Goal: Transaction & Acquisition: Purchase product/service

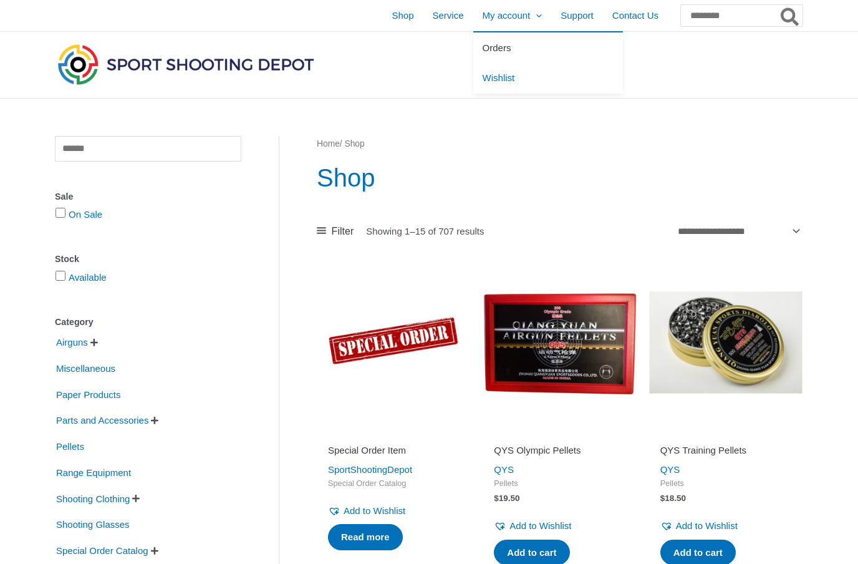
click at [493, 52] on link "Orders" at bounding box center [548, 47] width 150 height 31
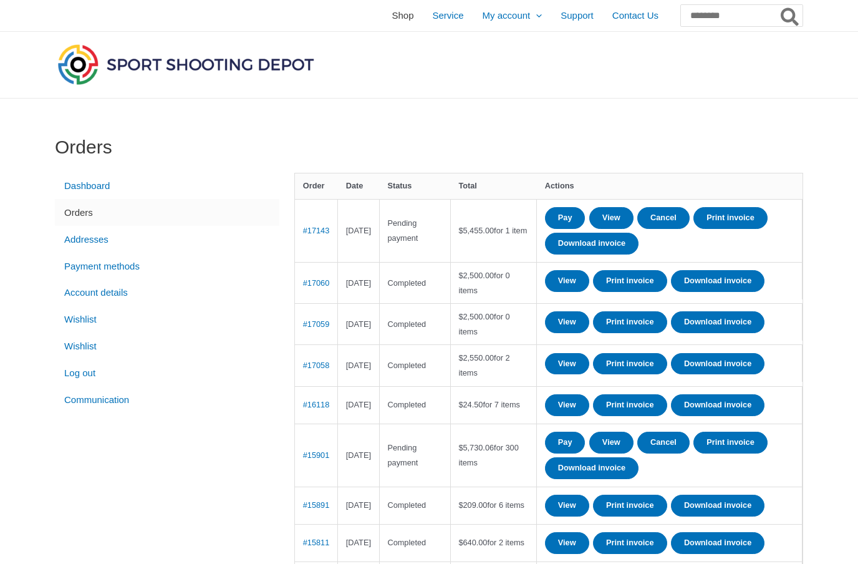
click at [392, 12] on span "Shop" at bounding box center [403, 15] width 22 height 31
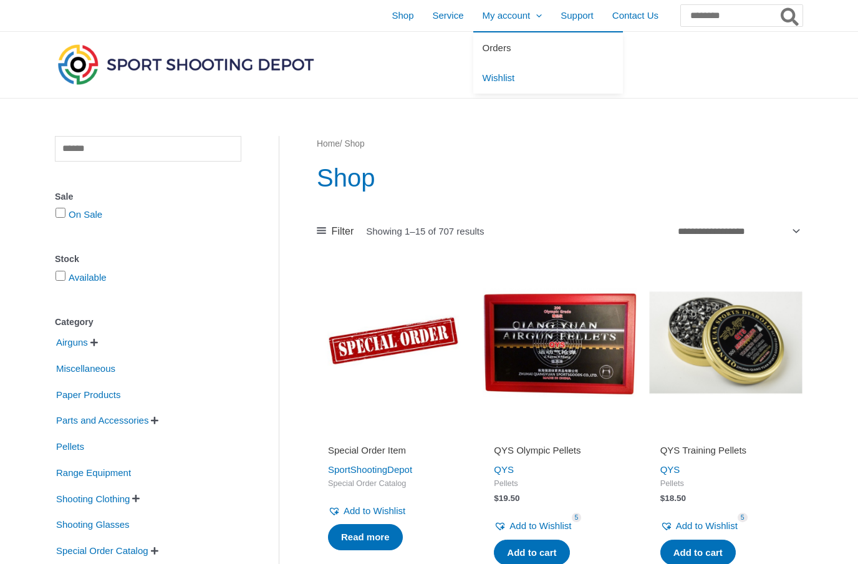
click at [494, 52] on link "Orders" at bounding box center [548, 47] width 150 height 31
click at [392, 14] on span "Shop" at bounding box center [403, 15] width 22 height 31
click at [134, 145] on input "text" at bounding box center [148, 149] width 186 height 26
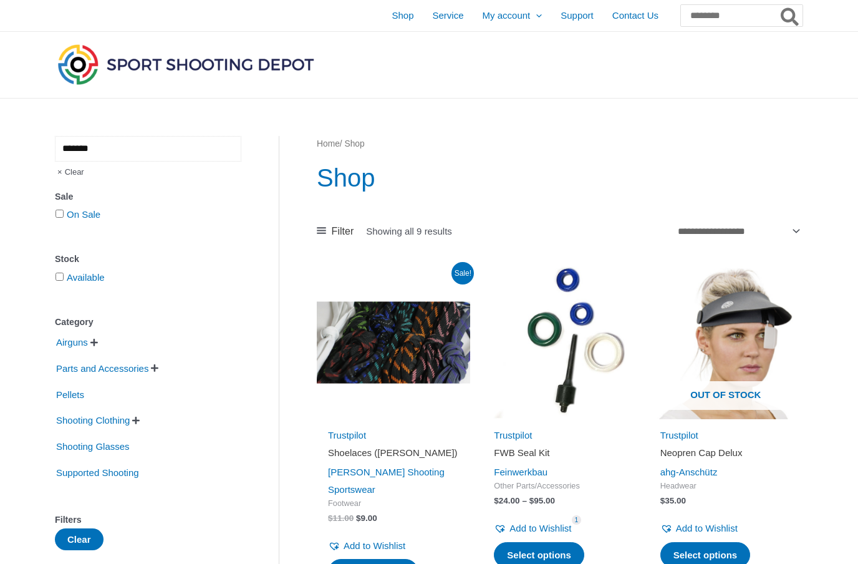
type input "*******"
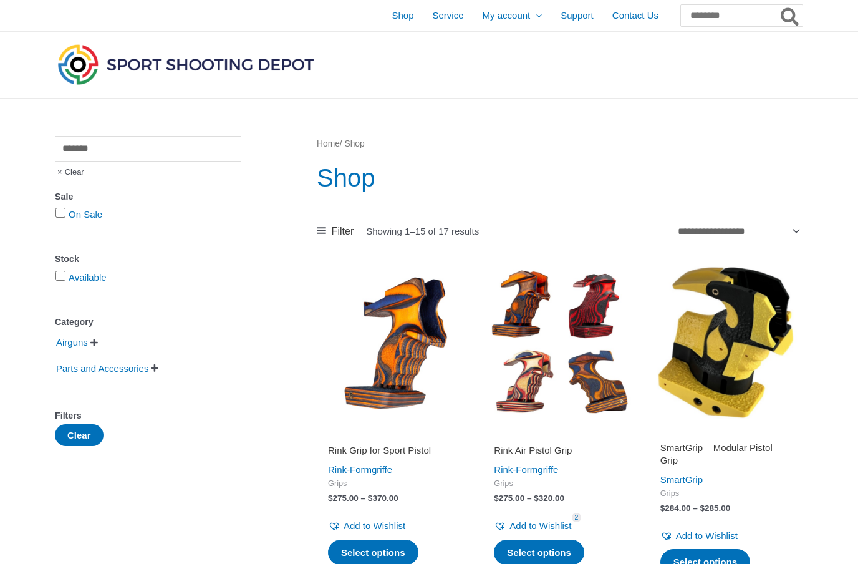
click at [415, 354] on img at bounding box center [393, 342] width 153 height 153
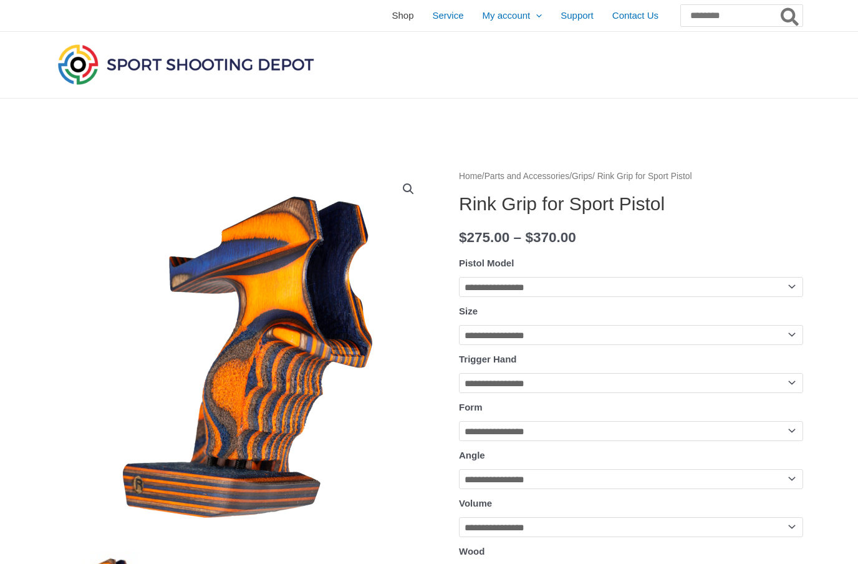
click at [392, 21] on span "Shop" at bounding box center [403, 15] width 22 height 31
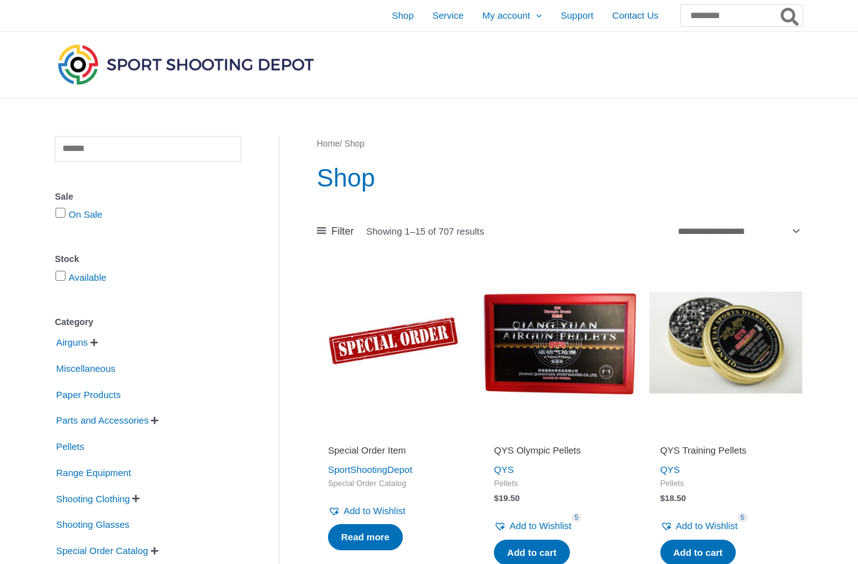
click at [676, 163] on h1 "Shop" at bounding box center [560, 177] width 486 height 35
click at [568, 16] on span "Support" at bounding box center [577, 15] width 33 height 31
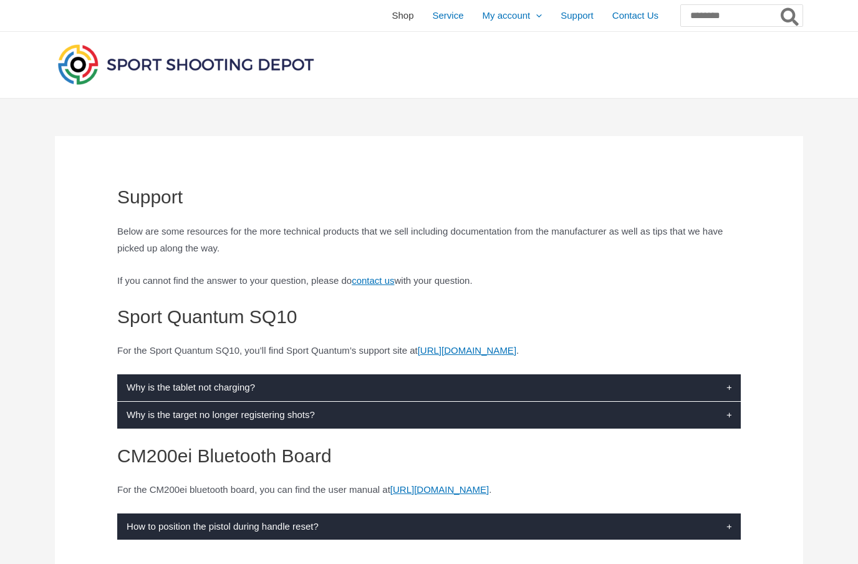
click at [392, 26] on span "Shop" at bounding box center [403, 15] width 22 height 31
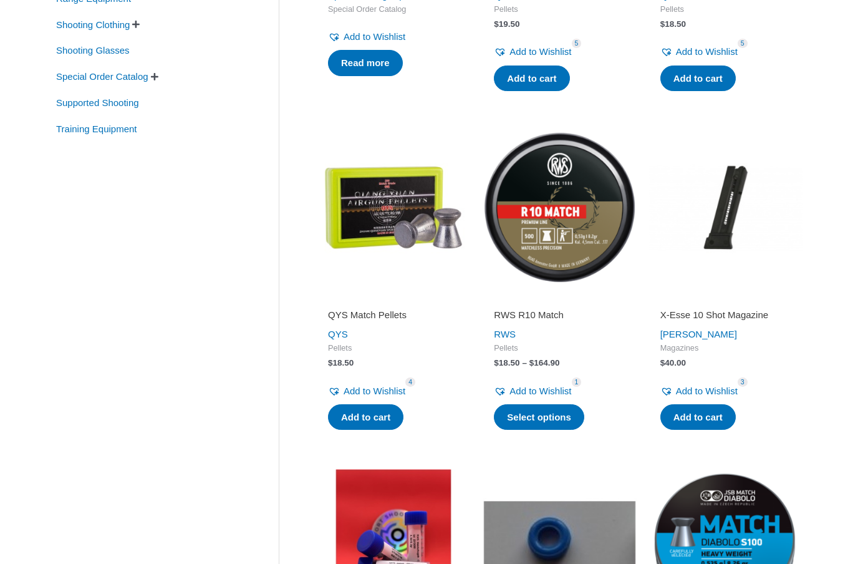
scroll to position [479, 0]
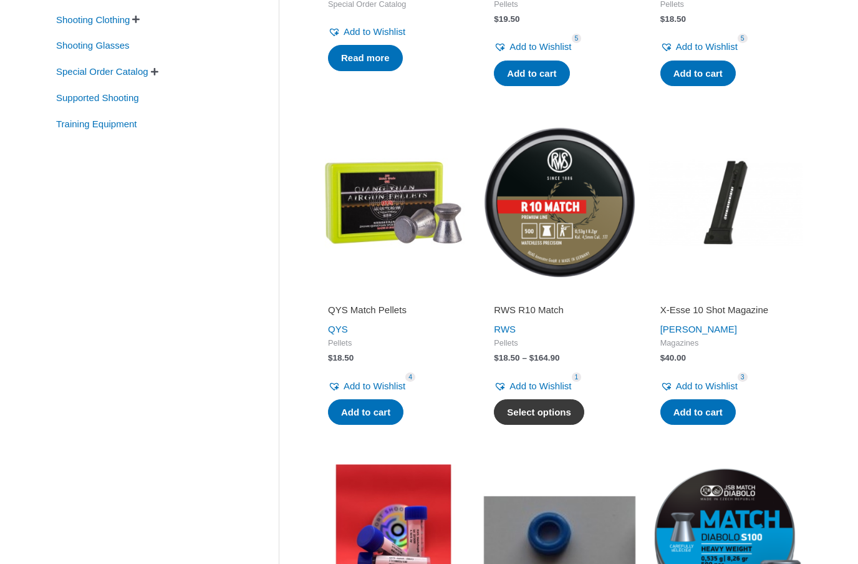
click at [562, 404] on link "Select options" at bounding box center [539, 412] width 90 height 26
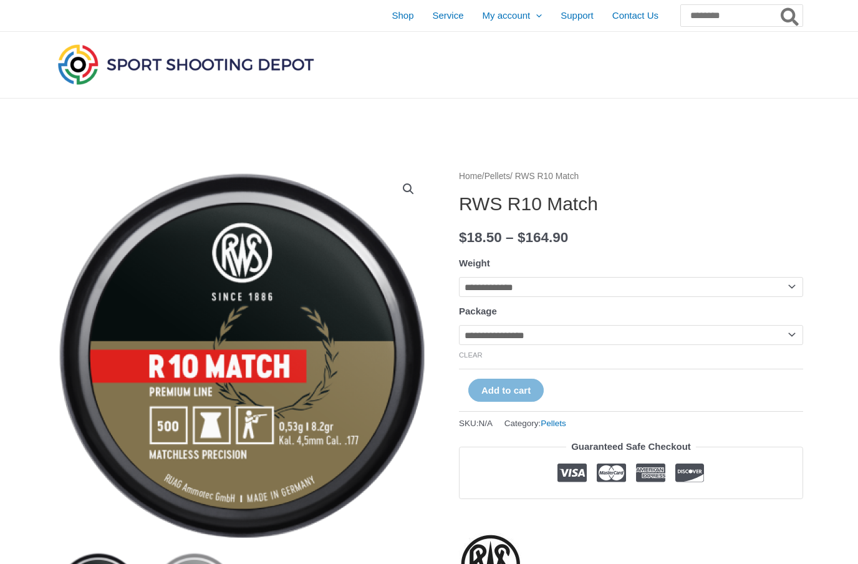
click at [798, 341] on select "**********" at bounding box center [631, 335] width 344 height 20
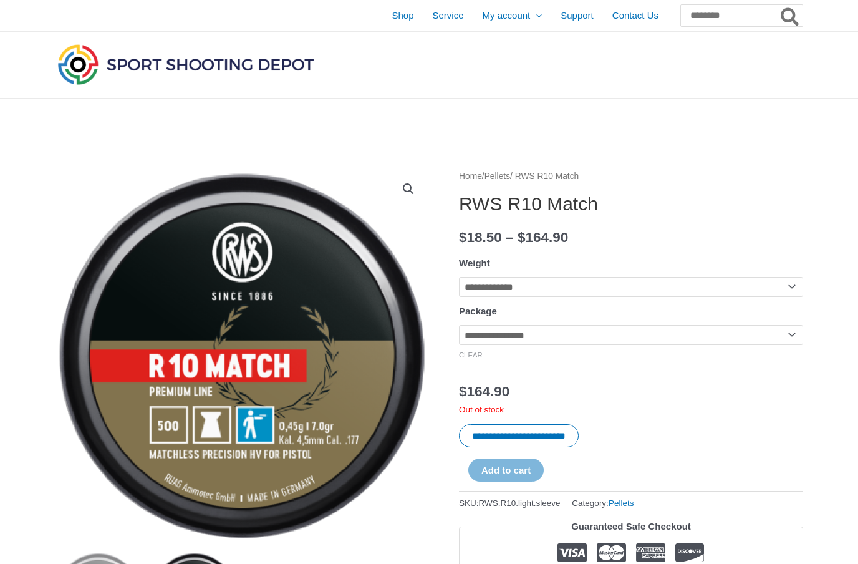
click at [801, 341] on select "**********" at bounding box center [631, 335] width 344 height 20
select select "***"
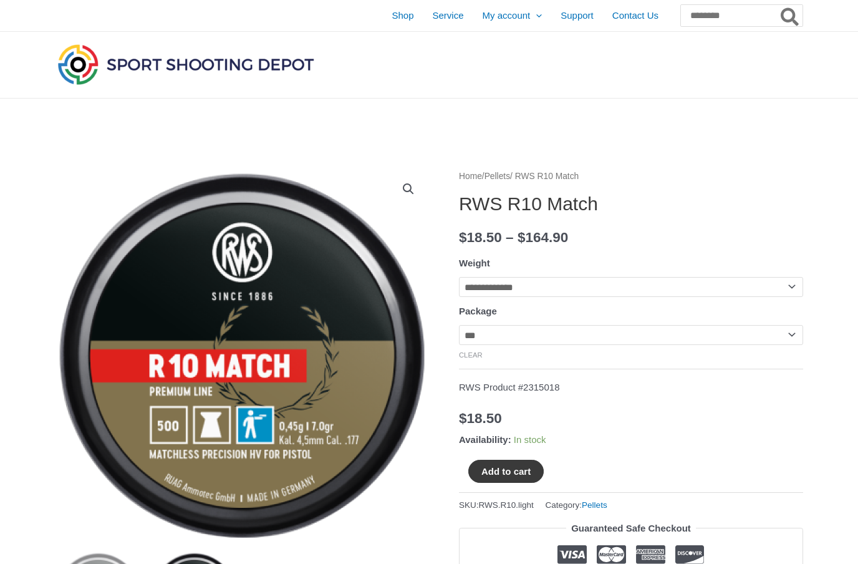
click at [535, 474] on button "Add to cart" at bounding box center [505, 471] width 75 height 23
click at [604, 480] on link "View cart" at bounding box center [581, 470] width 46 height 21
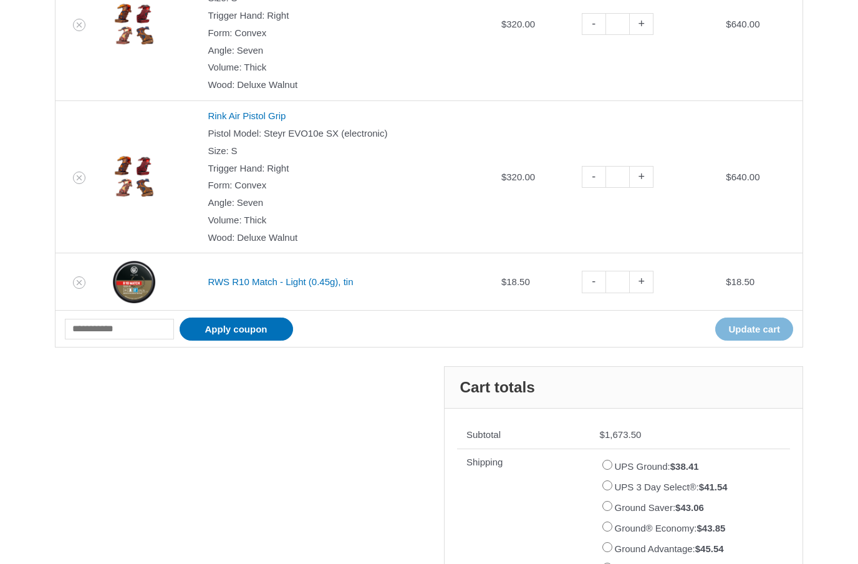
scroll to position [540, 0]
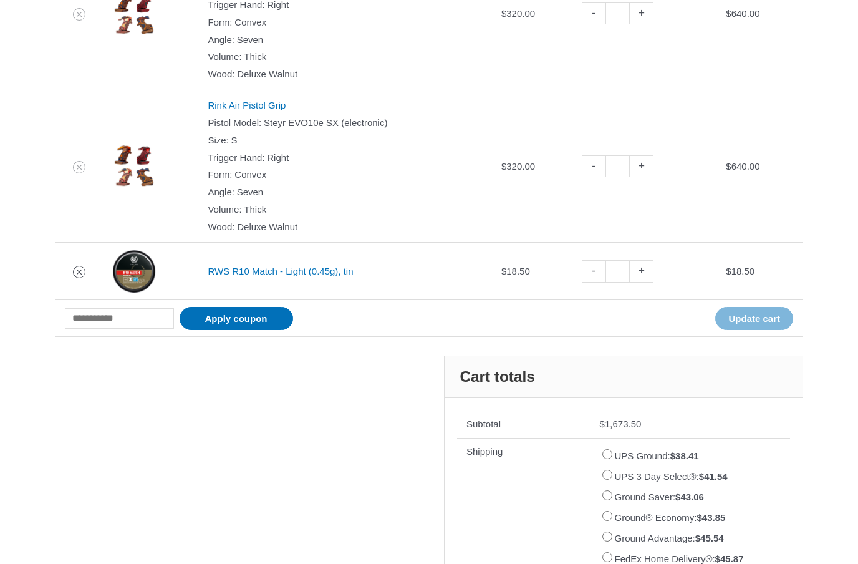
click at [73, 266] on link "Remove RWS R10 Match - Light (0.45g), tin from cart" at bounding box center [79, 272] width 12 height 12
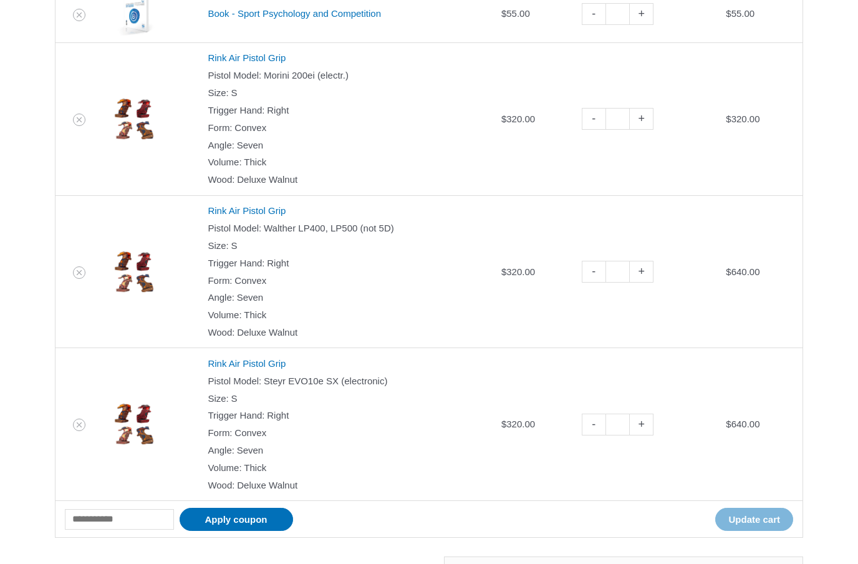
scroll to position [335, 0]
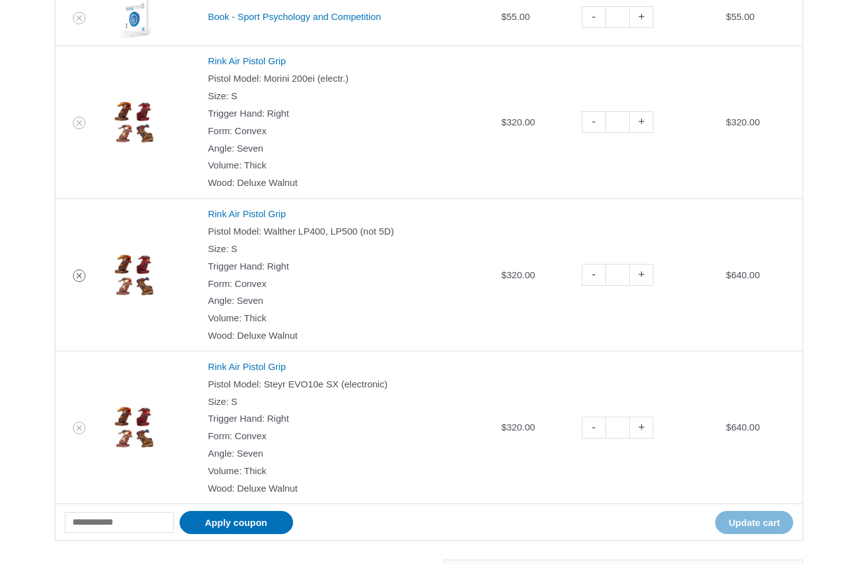
click at [82, 269] on link "Remove Rink Air Pistol Grip from cart" at bounding box center [79, 275] width 12 height 12
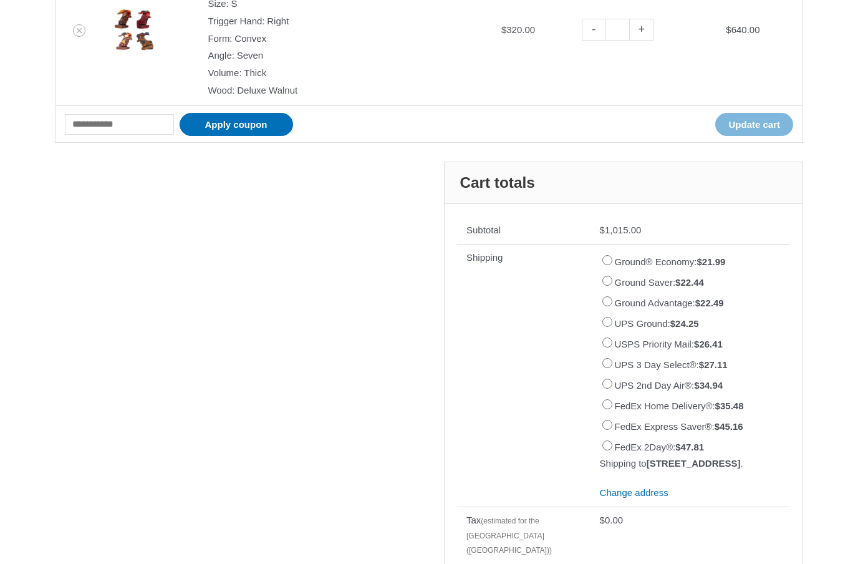
scroll to position [580, 0]
click at [116, 119] on input "Coupon:" at bounding box center [119, 124] width 109 height 21
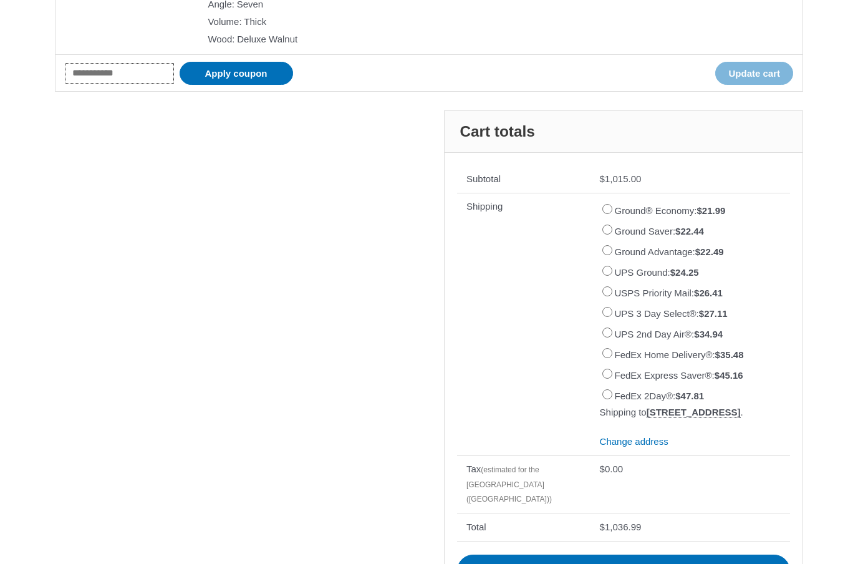
scroll to position [631, 0]
click at [132, 69] on input "Coupon:" at bounding box center [119, 74] width 109 height 21
paste input "********"
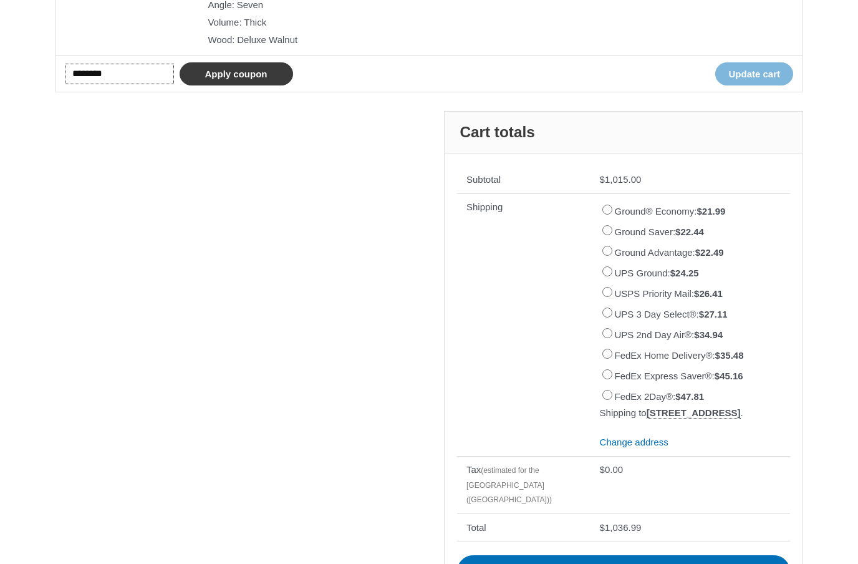
type input "********"
click at [273, 64] on button "Apply coupon" at bounding box center [237, 73] width 114 height 23
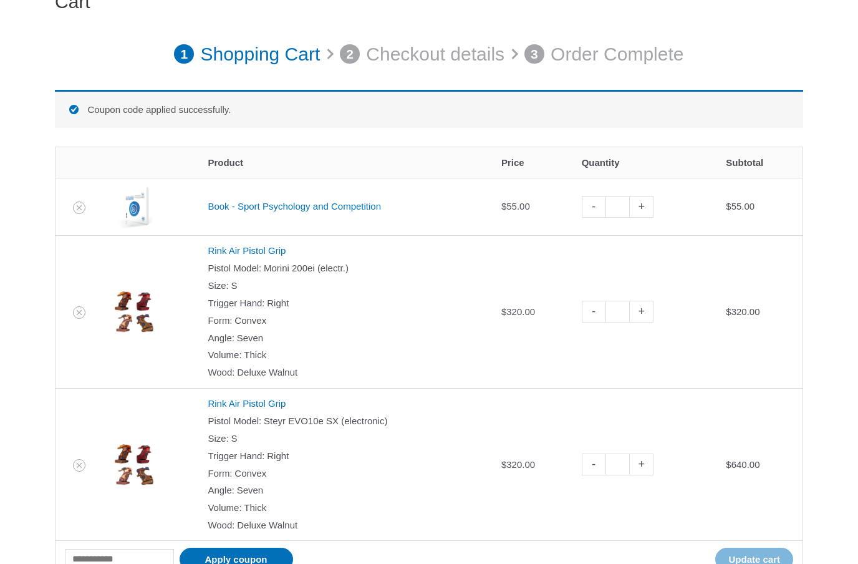
scroll to position [145, 0]
click at [599, 307] on link "-" at bounding box center [594, 312] width 24 height 22
type input "*"
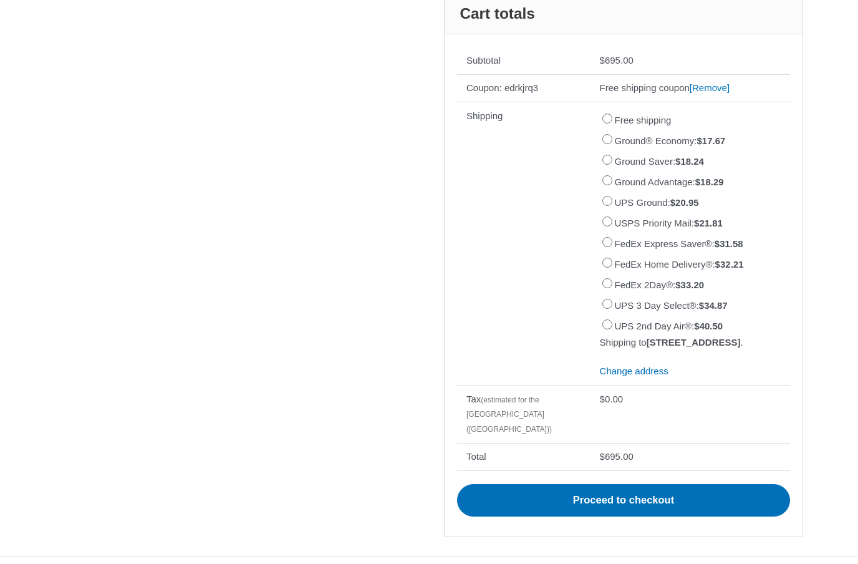
scroll to position [636, 0]
